Goal: Information Seeking & Learning: Learn about a topic

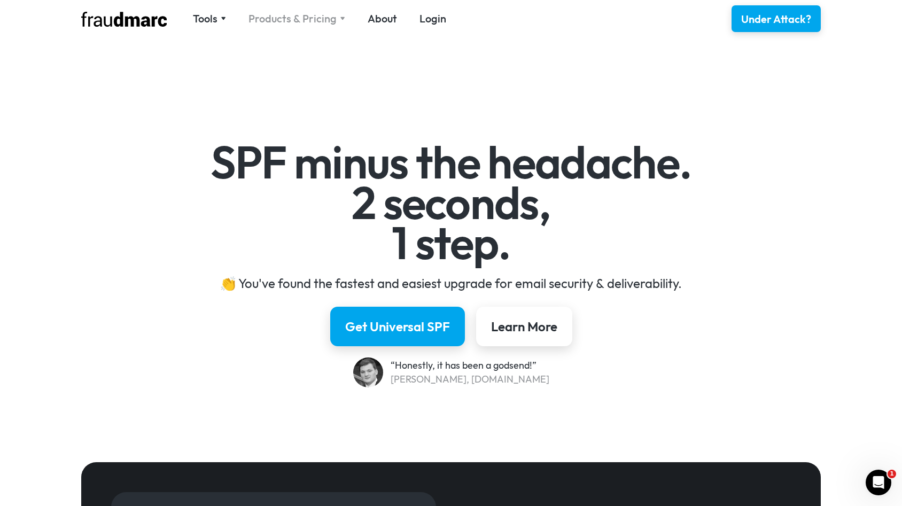
click at [290, 19] on div "Products & Pricing" at bounding box center [293, 18] width 88 height 15
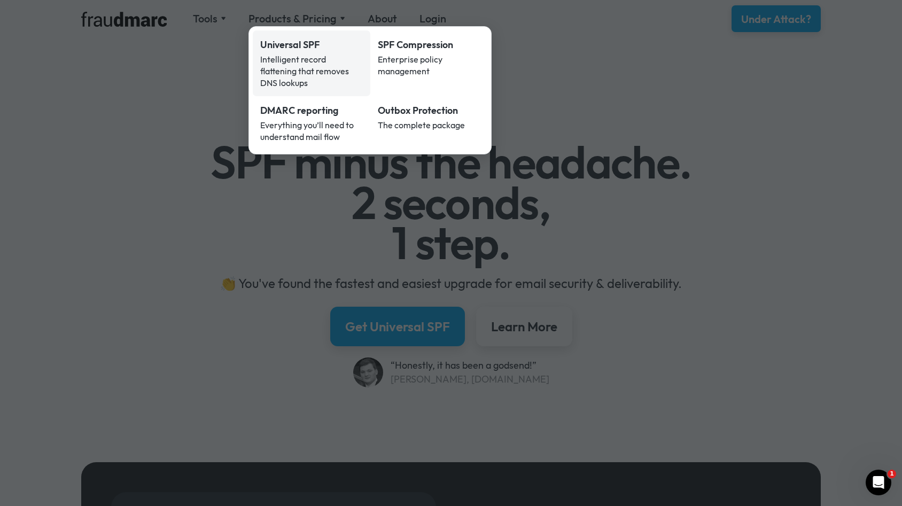
click at [306, 61] on div "Intelligent record flattening that removes DNS lookups" at bounding box center [311, 70] width 103 height 35
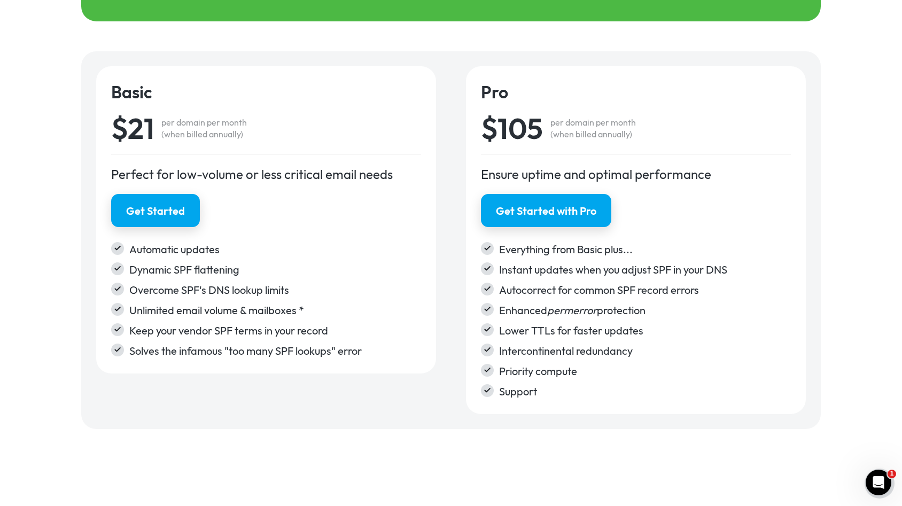
scroll to position [1717, 0]
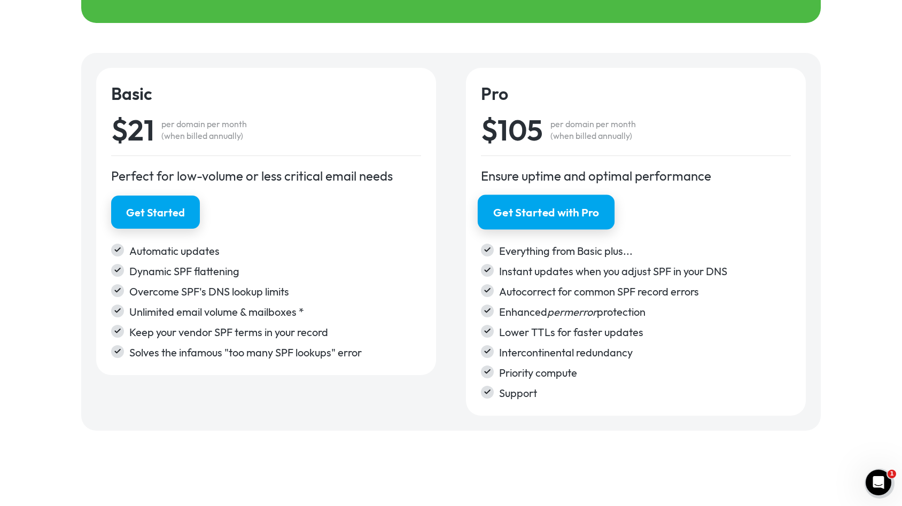
click at [536, 205] on div "Get Started with Pro" at bounding box center [545, 212] width 105 height 15
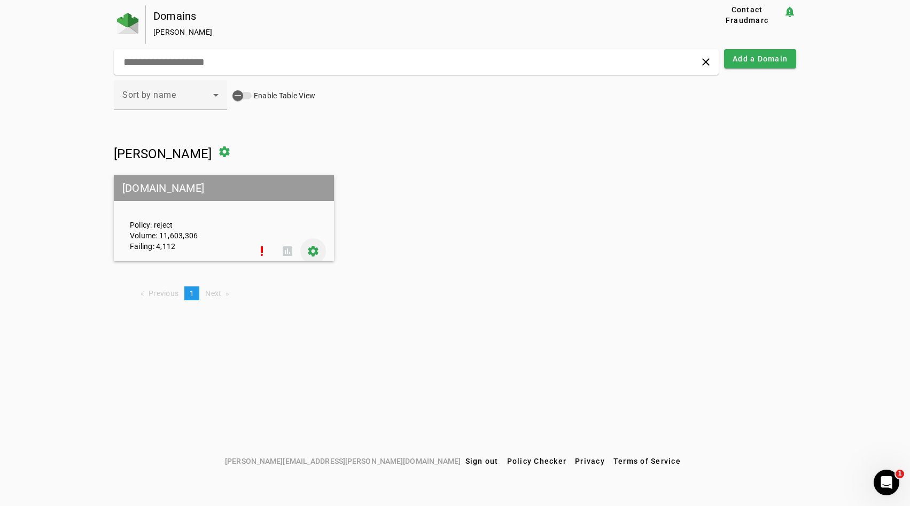
click at [307, 244] on span at bounding box center [313, 251] width 26 height 26
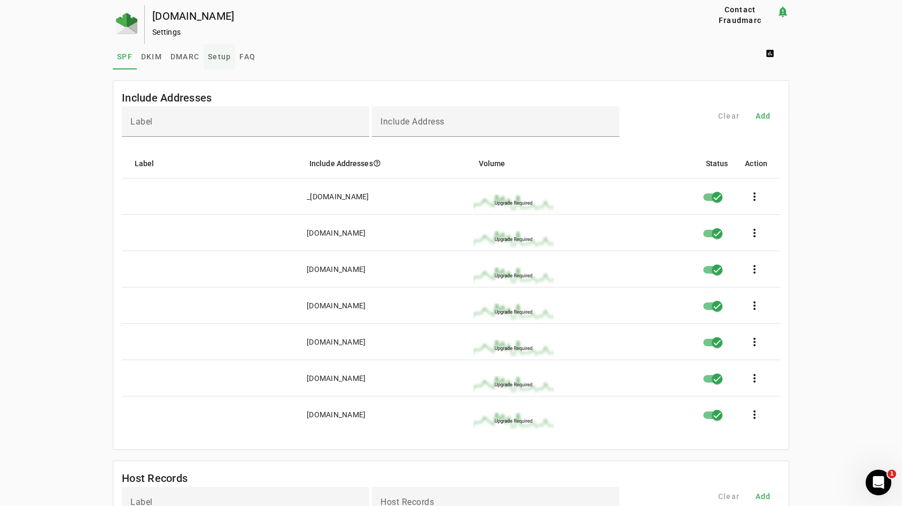
click at [210, 56] on span "Setup" at bounding box center [219, 56] width 23 height 7
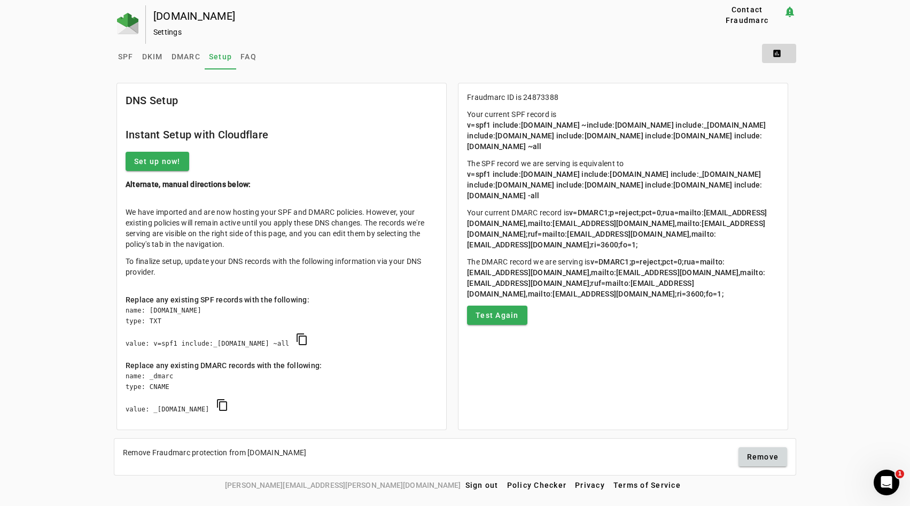
click at [781, 53] on span at bounding box center [779, 54] width 34 height 26
click at [521, 168] on div at bounding box center [455, 253] width 910 height 506
drag, startPoint x: 297, startPoint y: 344, endPoint x: 212, endPoint y: 335, distance: 85.5
click at [212, 335] on div "name: creativefabrica.com type: TXT value: v=spf1 include:_s24873388.fdmarc.net…" at bounding box center [282, 332] width 312 height 55
copy div "_s24873388.fdmarc.net"
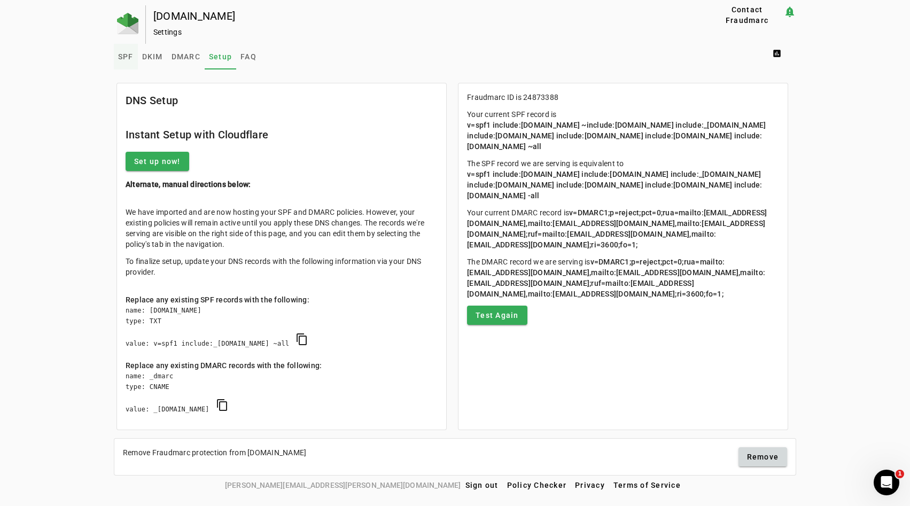
click at [120, 53] on span "SPF" at bounding box center [125, 56] width 15 height 7
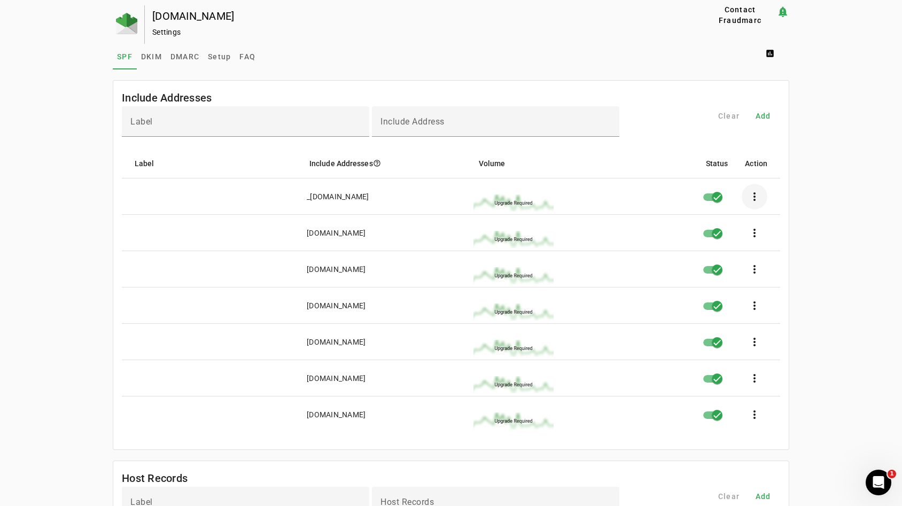
click at [754, 196] on span at bounding box center [755, 197] width 26 height 26
click at [512, 199] on div at bounding box center [451, 253] width 902 height 506
click at [155, 55] on span "DKIM" at bounding box center [151, 56] width 21 height 7
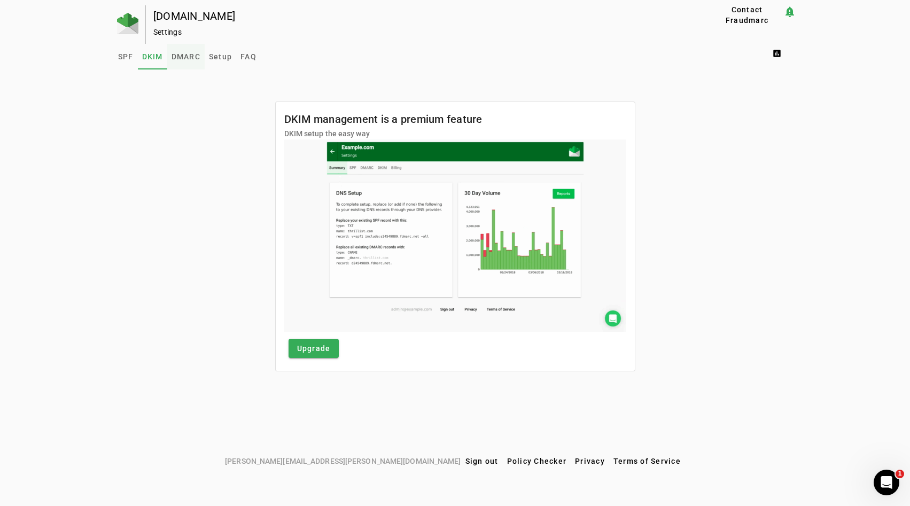
click at [181, 53] on span "DMARC" at bounding box center [186, 56] width 29 height 7
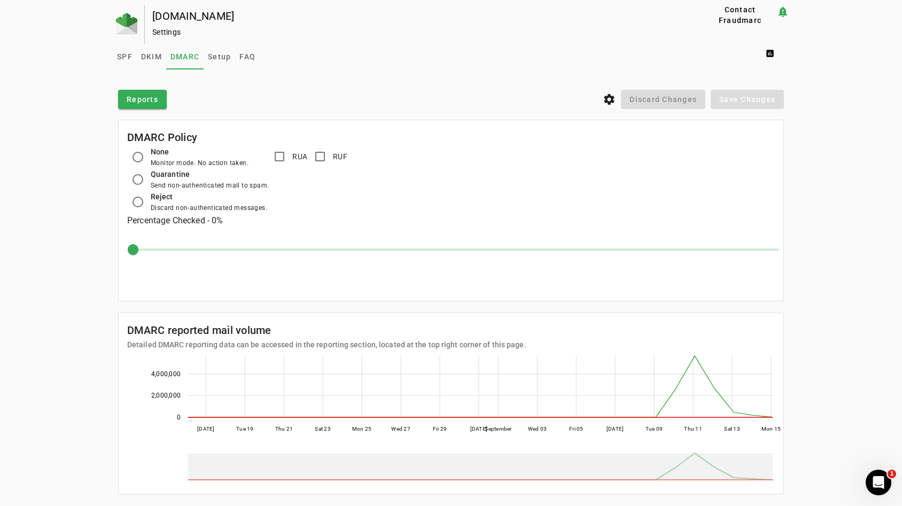
scroll to position [20, 0]
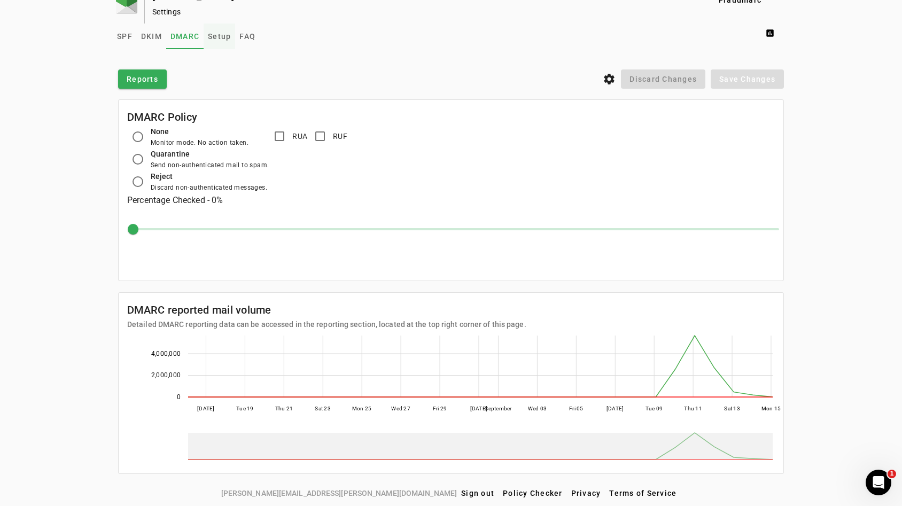
click at [213, 37] on span "Setup" at bounding box center [219, 36] width 23 height 7
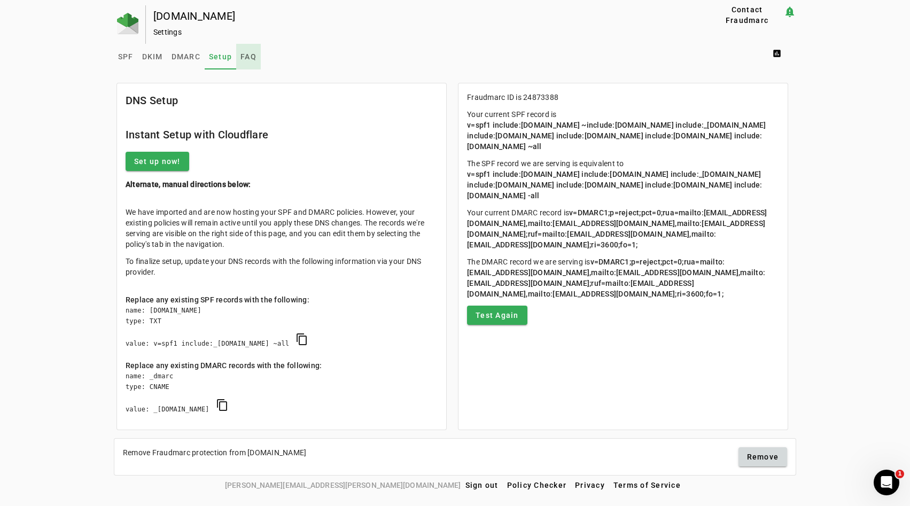
click at [243, 50] on span "FAQ" at bounding box center [249, 57] width 16 height 26
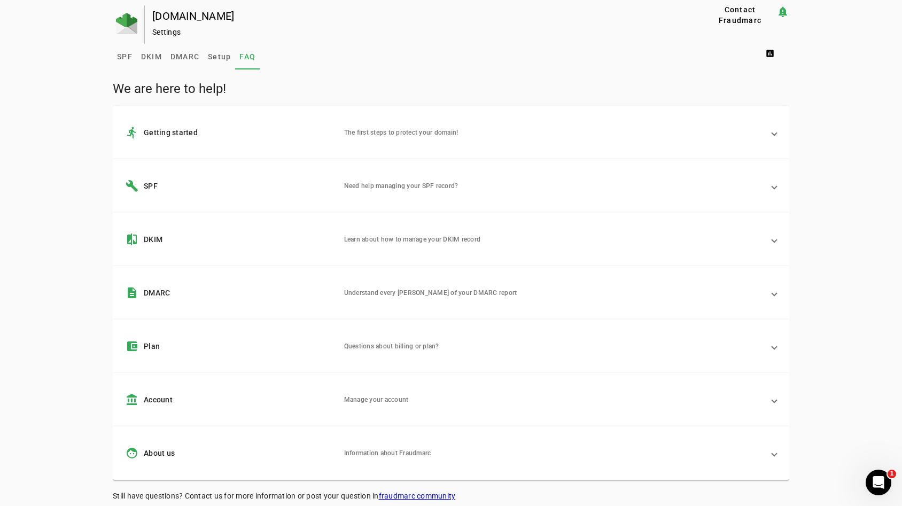
click at [418, 181] on mat-panel-description "Need help managing your SPF record?" at bounding box center [554, 186] width 420 height 13
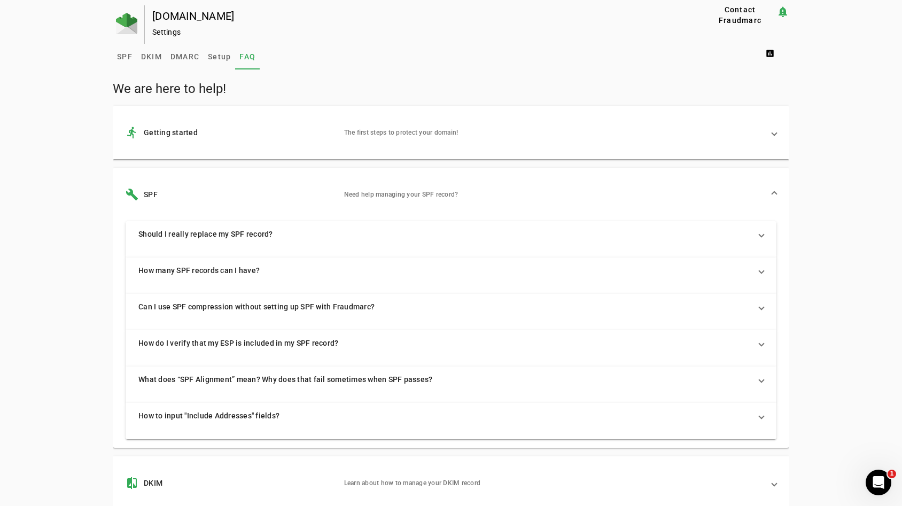
click at [352, 226] on mat-expansion-panel-header "Should I really replace my SPF record?" at bounding box center [451, 234] width 651 height 26
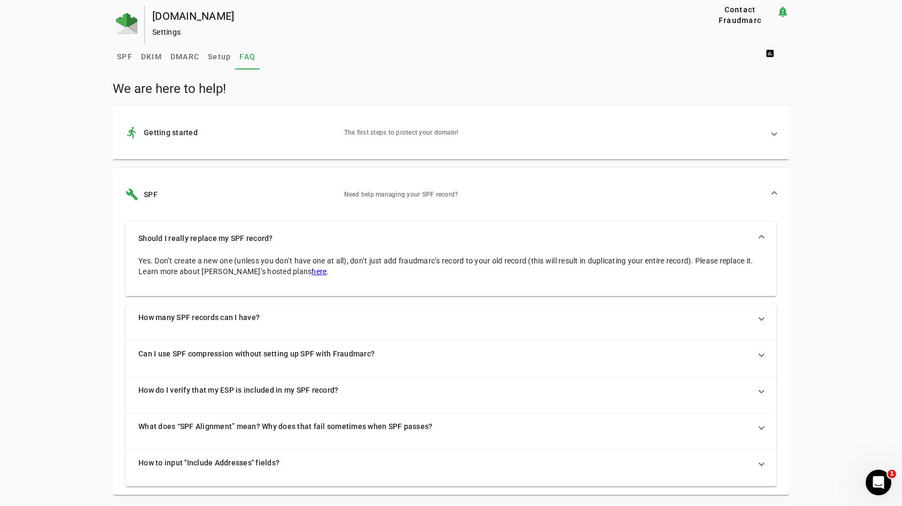
click at [294, 421] on span "What does “SPF Alignment” mean? Why does that fail sometimes when SPF passes?" at bounding box center [448, 426] width 621 height 11
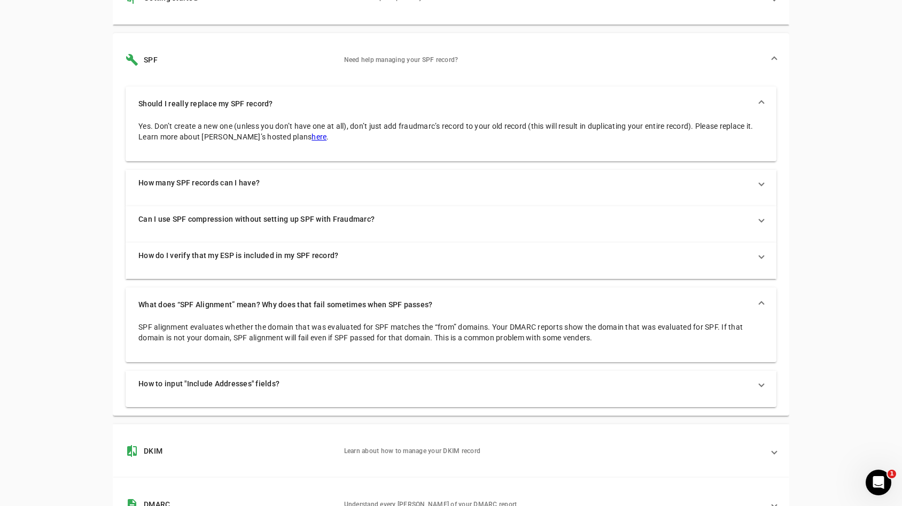
scroll to position [153, 0]
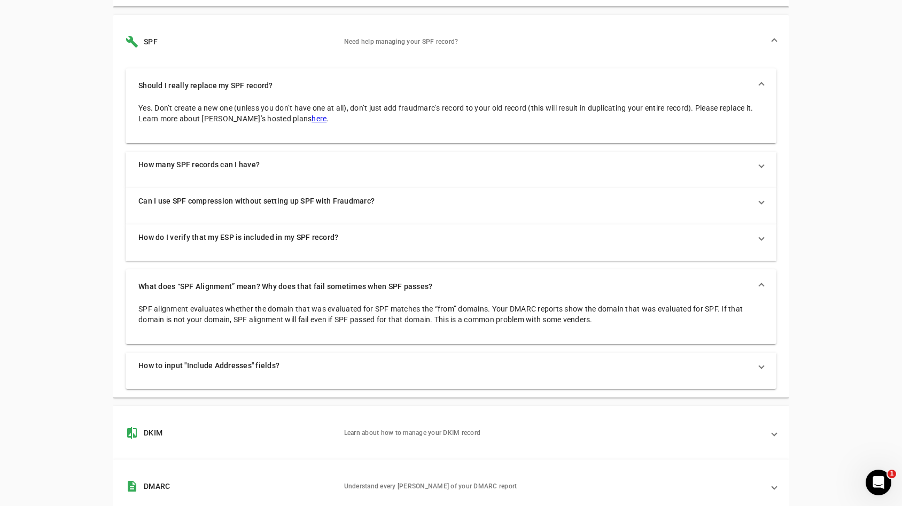
click at [403, 369] on span "How to input "Include Addresses" fields?" at bounding box center [448, 365] width 621 height 11
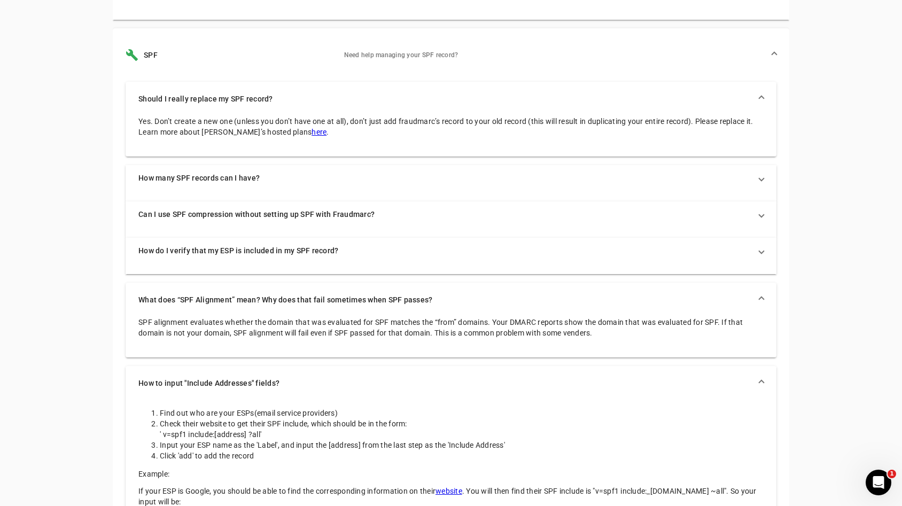
scroll to position [0, 0]
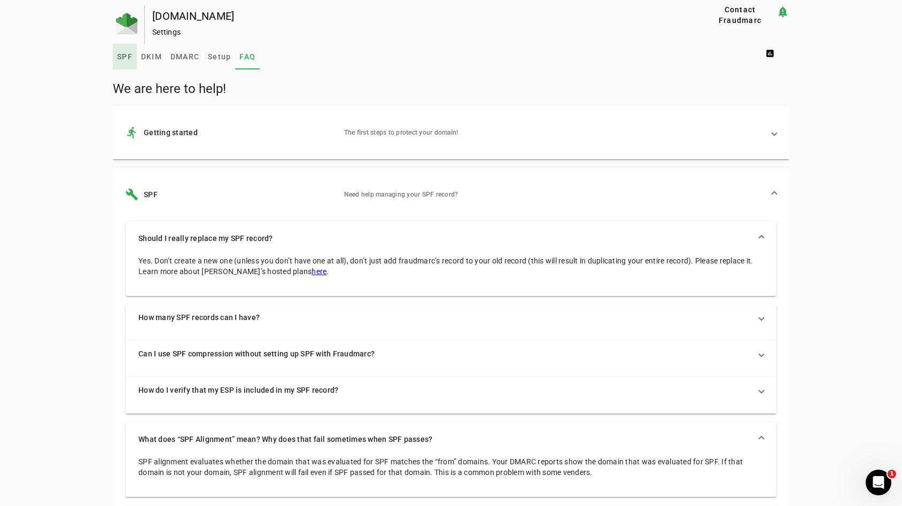
click at [122, 60] on span "SPF" at bounding box center [124, 56] width 15 height 7
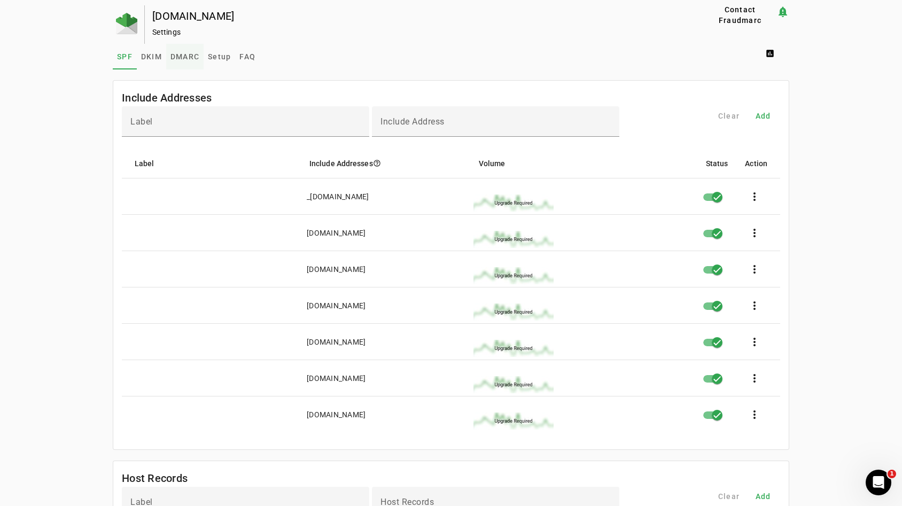
click at [172, 57] on span "DMARC" at bounding box center [184, 56] width 29 height 7
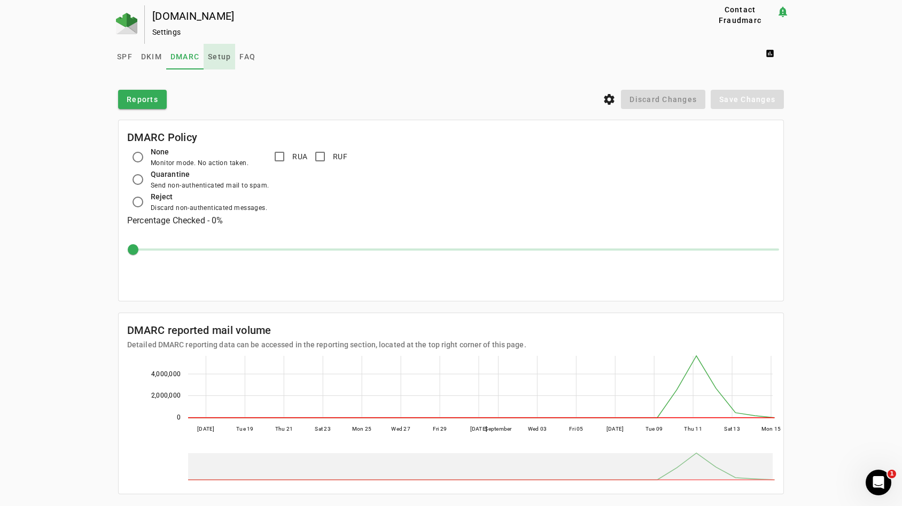
click at [208, 63] on span "Setup" at bounding box center [219, 57] width 23 height 26
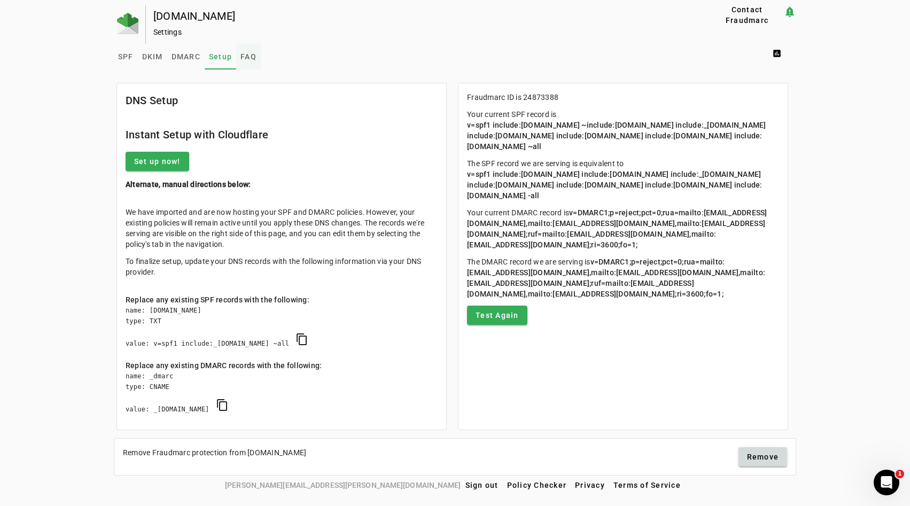
click at [246, 50] on span "FAQ" at bounding box center [249, 57] width 16 height 26
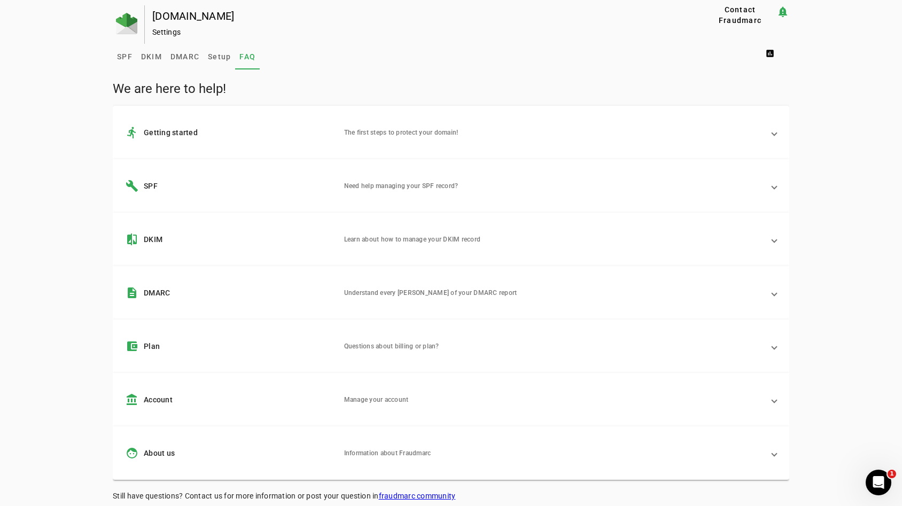
click at [225, 159] on mat-expansion-panel-header "build SPF Need help managing your SPF record?" at bounding box center [451, 185] width 677 height 53
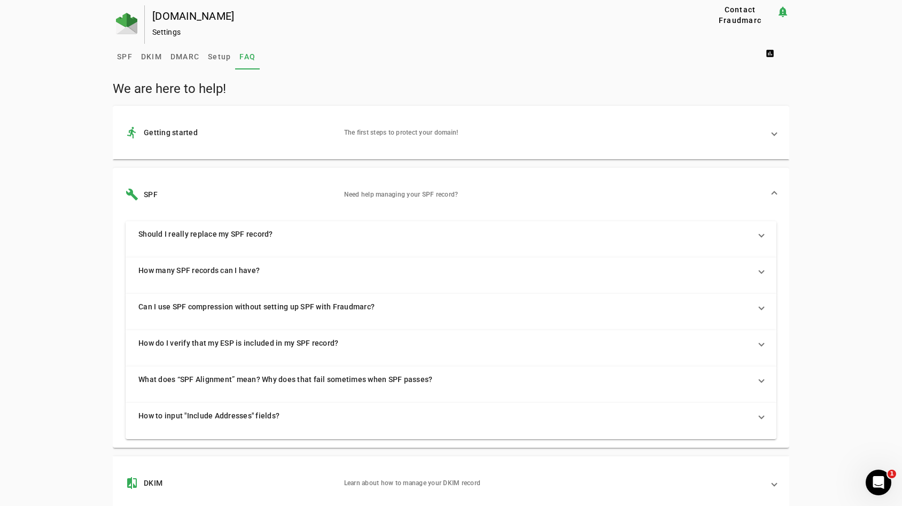
click at [231, 239] on mat-expansion-panel-header "Should I really replace my SPF record?" at bounding box center [451, 234] width 651 height 26
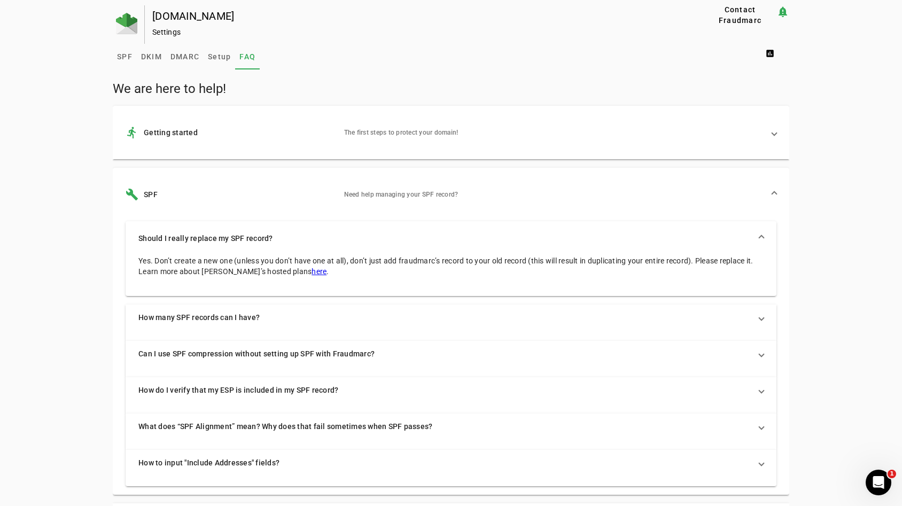
click at [312, 273] on link "here" at bounding box center [319, 271] width 15 height 9
click at [303, 323] on mat-expansion-panel-header "How many SPF records can I have?" at bounding box center [451, 318] width 651 height 26
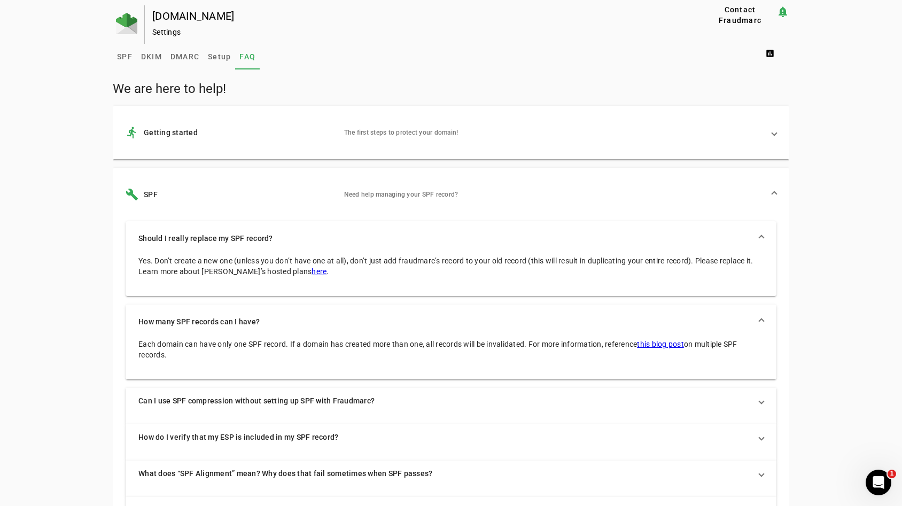
click at [671, 344] on link "this blog post" at bounding box center [660, 344] width 47 height 9
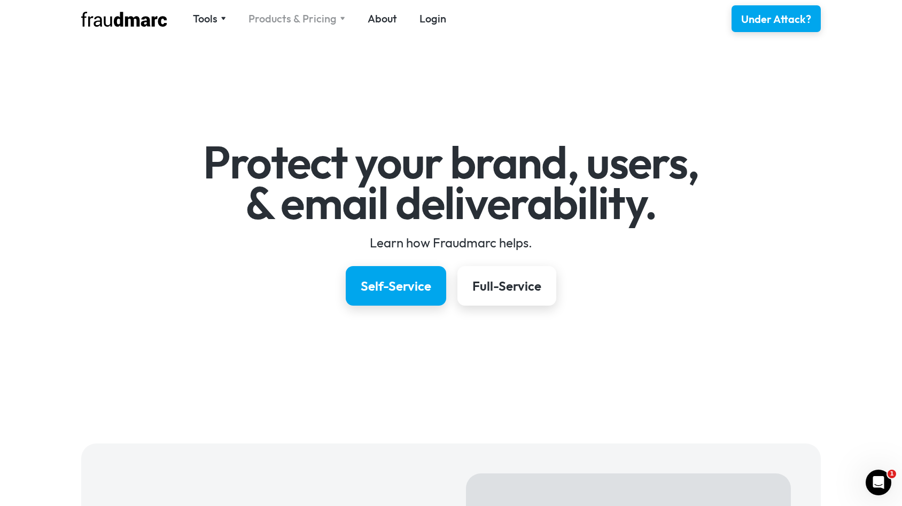
click at [298, 15] on div "Products & Pricing" at bounding box center [293, 18] width 88 height 15
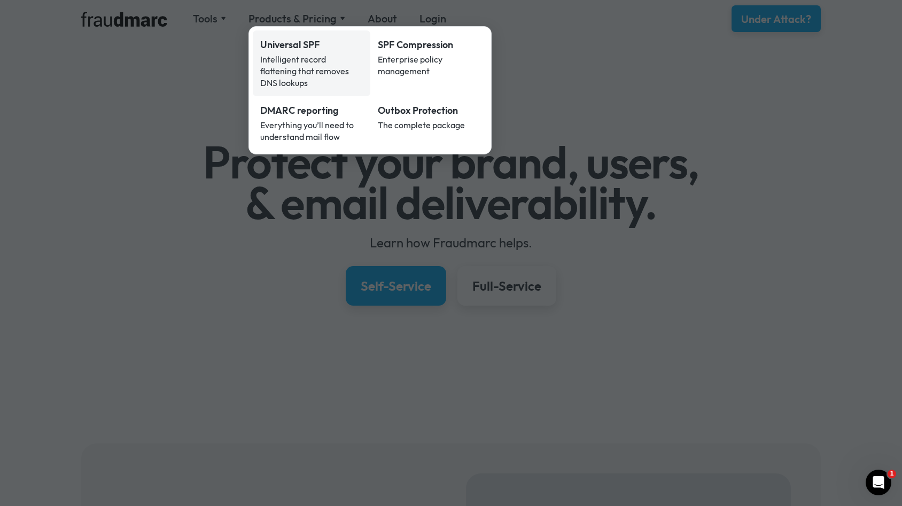
click at [295, 49] on div "Universal SPF" at bounding box center [311, 45] width 103 height 14
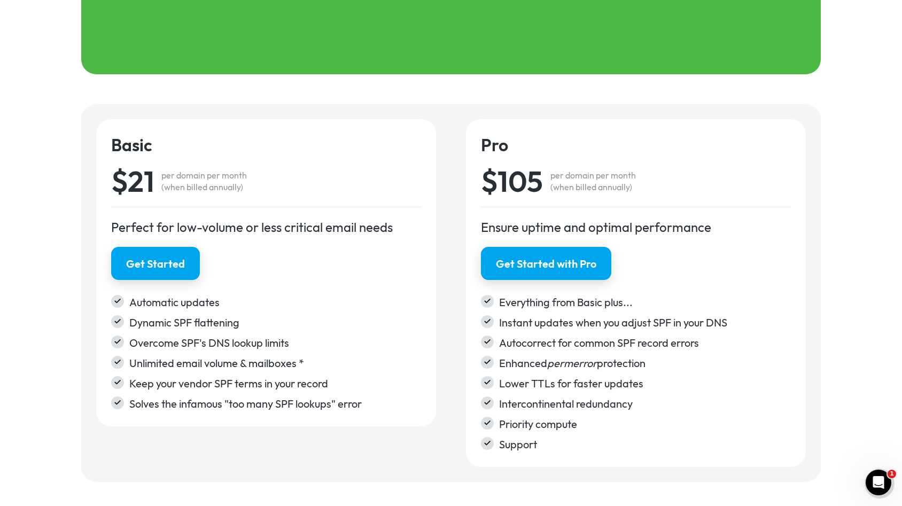
scroll to position [1728, 0]
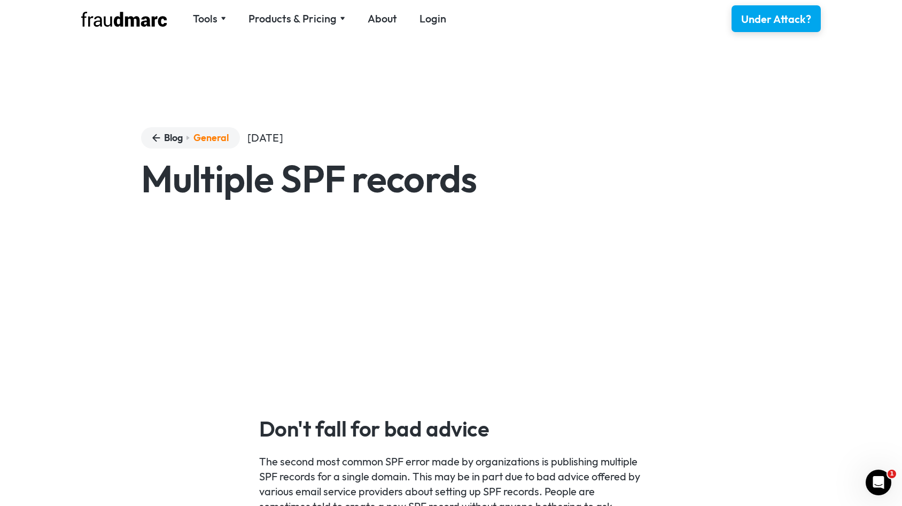
click at [263, 9] on div "Tools SPF Record Check Inspect any domain's SPF record and learn how to fix it …" at bounding box center [451, 18] width 770 height 37
click at [267, 14] on div "Products & Pricing" at bounding box center [293, 18] width 88 height 15
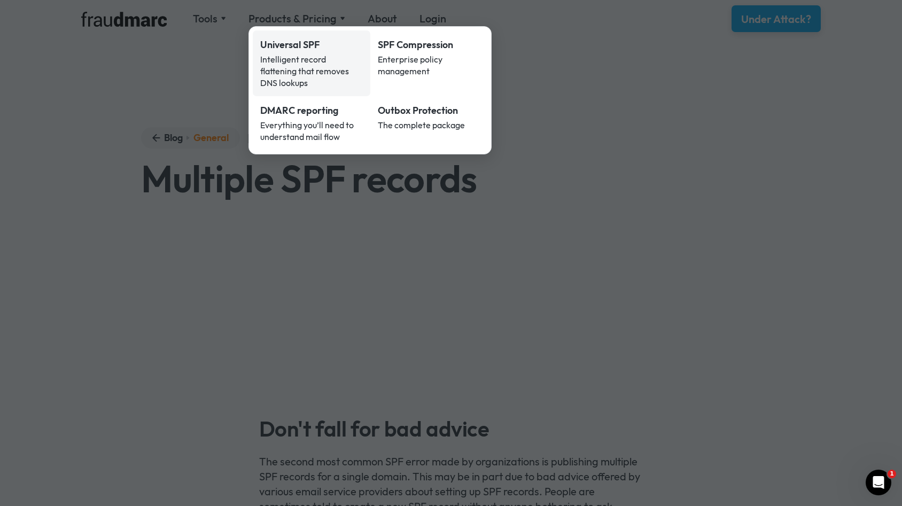
click at [281, 43] on div "Universal SPF" at bounding box center [311, 45] width 103 height 14
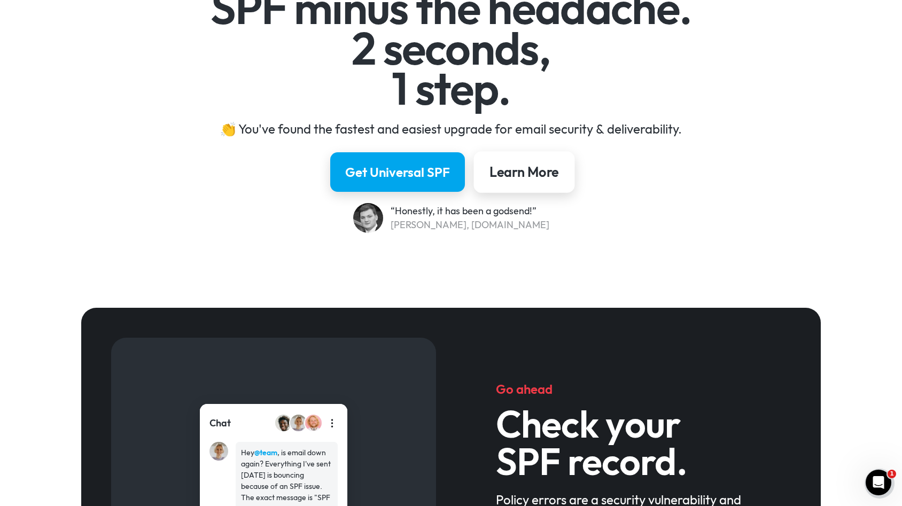
click at [522, 167] on div "Learn More" at bounding box center [523, 172] width 69 height 18
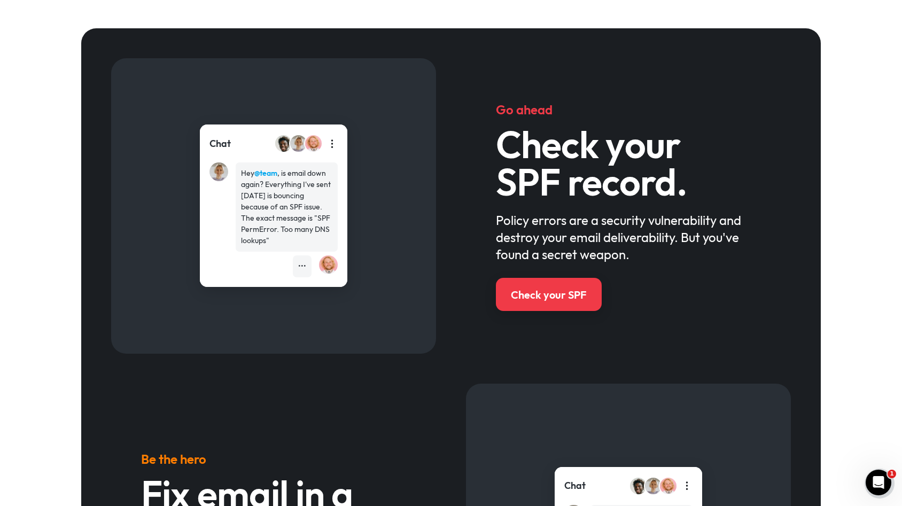
scroll to position [447, 0]
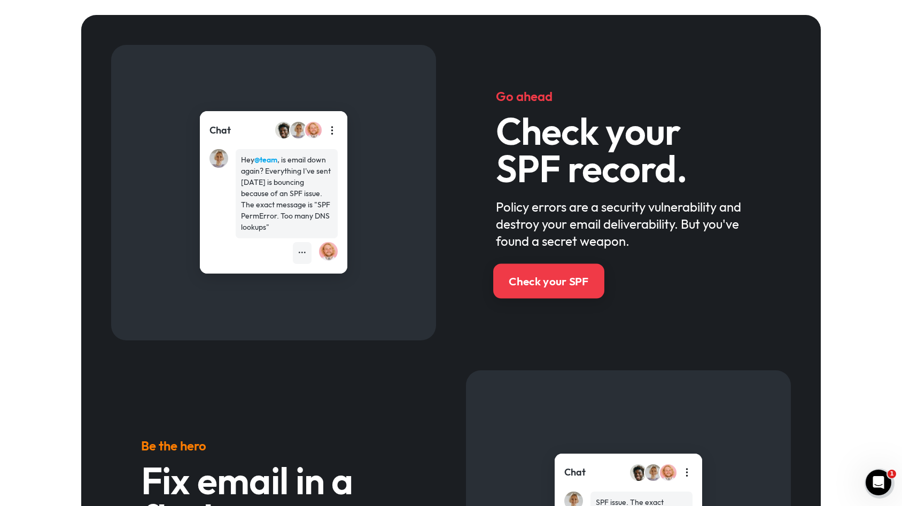
click at [539, 293] on link "Check your SPF" at bounding box center [548, 280] width 111 height 35
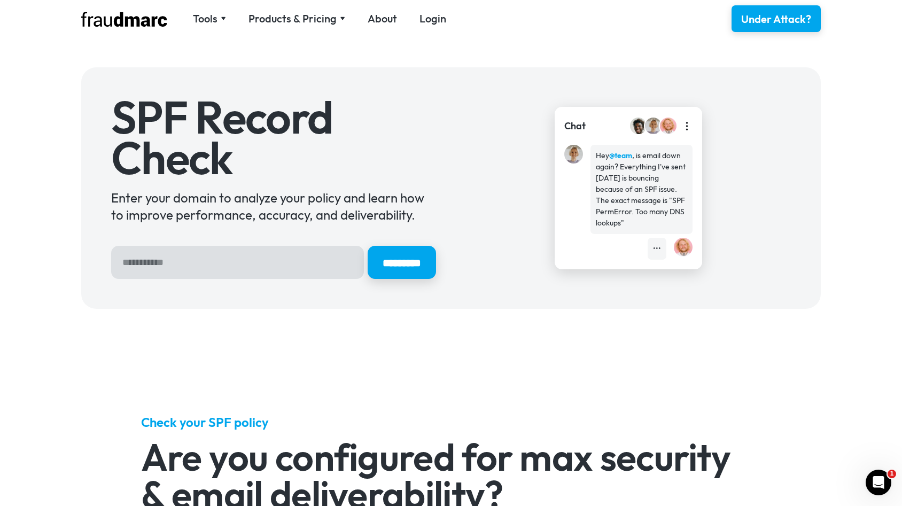
click at [241, 259] on input "Hero Sign Up Form" at bounding box center [237, 262] width 253 height 33
type input "**********"
click at [416, 244] on div "**********" at bounding box center [273, 188] width 325 height 182
click at [406, 260] on input "*********" at bounding box center [402, 262] width 72 height 35
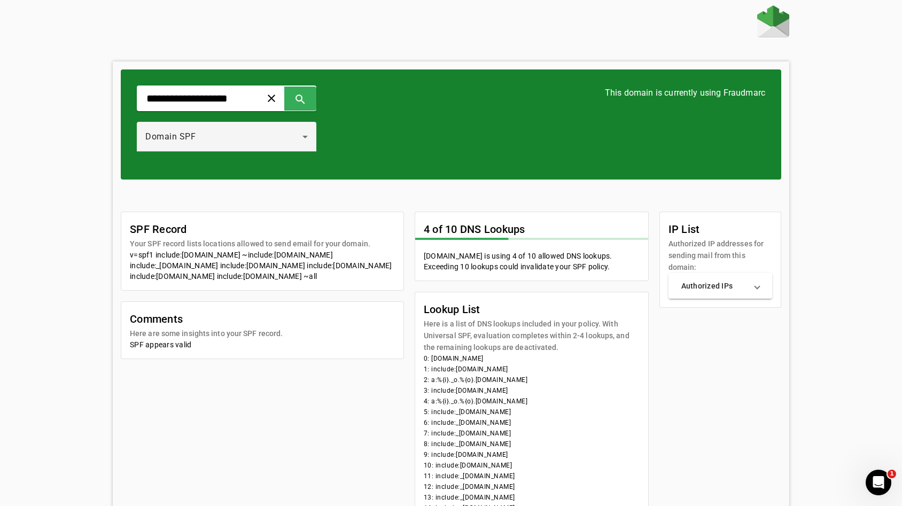
click at [707, 288] on mat-panel-title "Authorized IPs" at bounding box center [714, 286] width 66 height 11
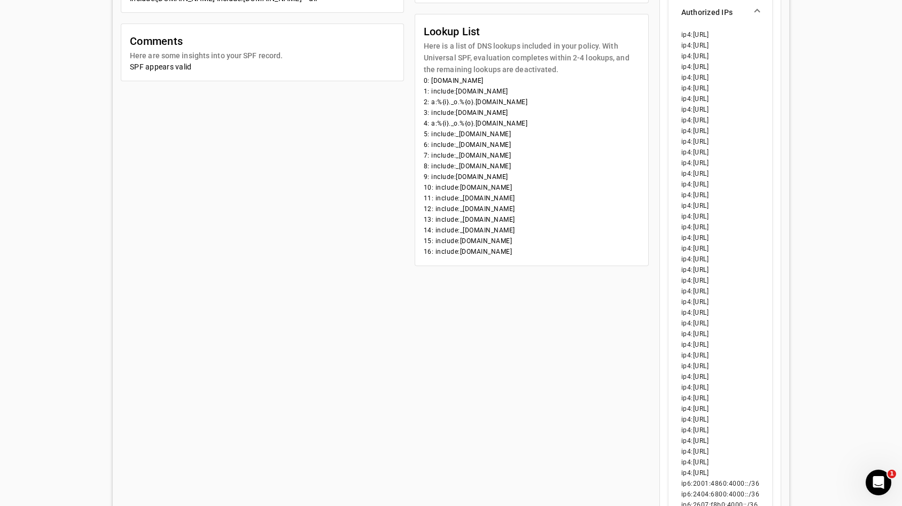
scroll to position [254, 0]
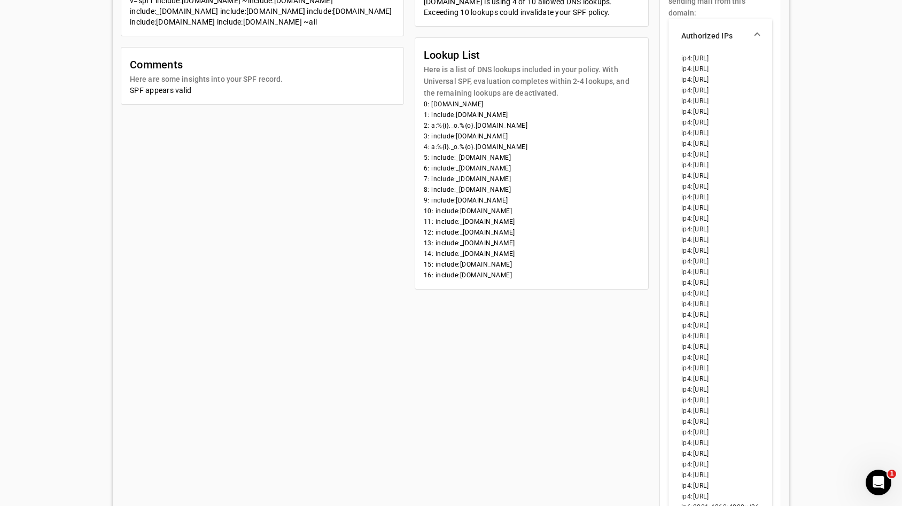
click at [494, 252] on li "14: include:_[DOMAIN_NAME]" at bounding box center [532, 254] width 216 height 11
click at [498, 199] on li "9: include:[DOMAIN_NAME]" at bounding box center [532, 200] width 216 height 11
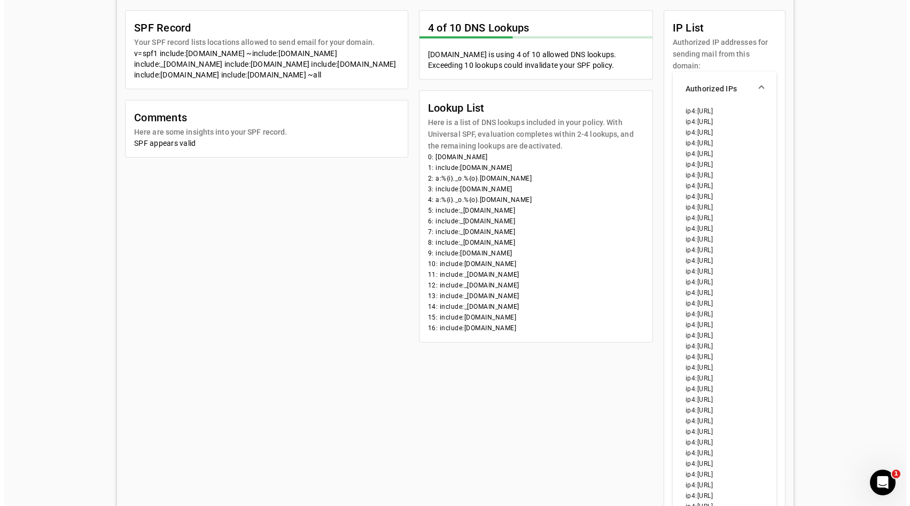
scroll to position [0, 0]
